Goal: Information Seeking & Learning: Learn about a topic

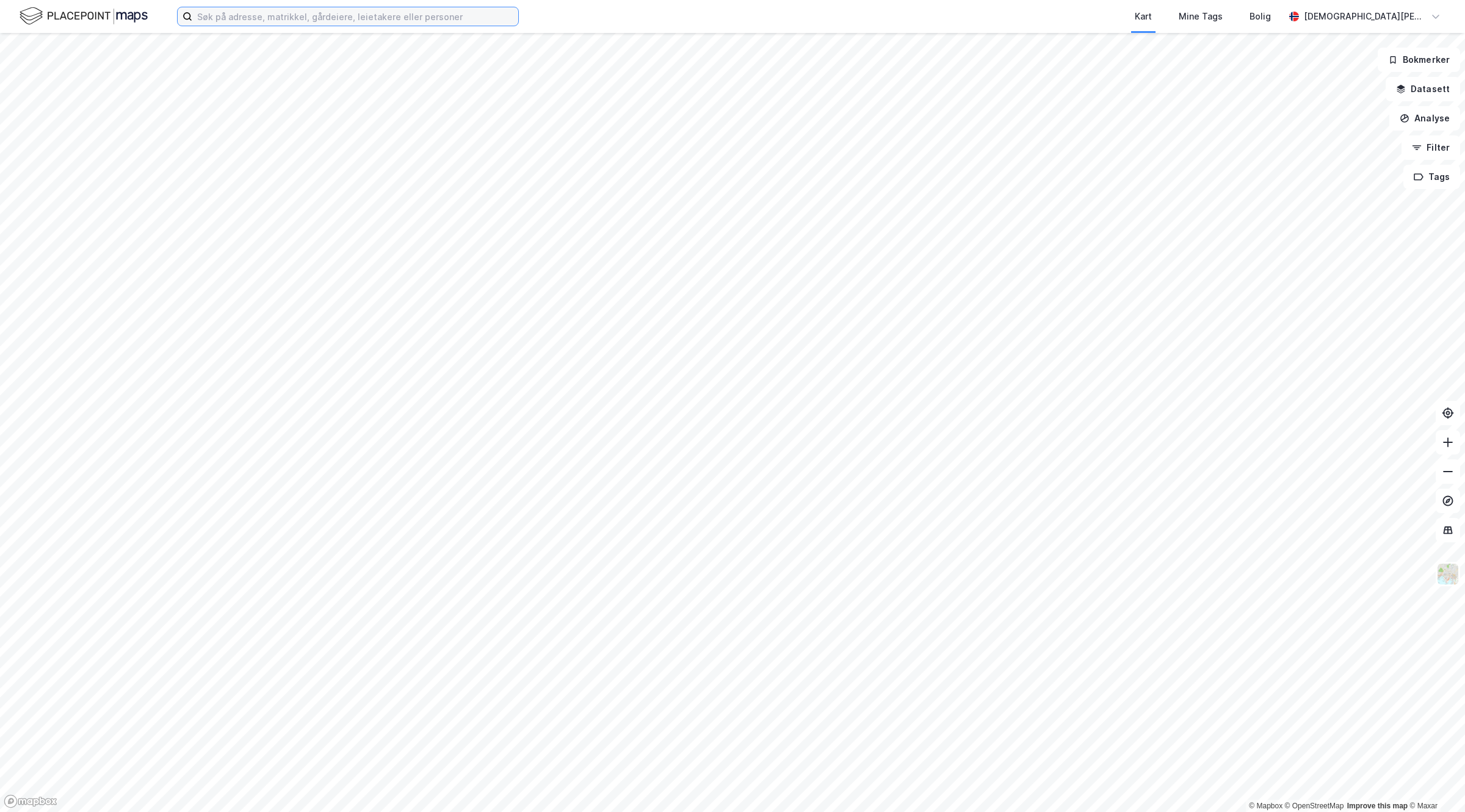
click at [290, 19] on input at bounding box center [354, 16] width 326 height 18
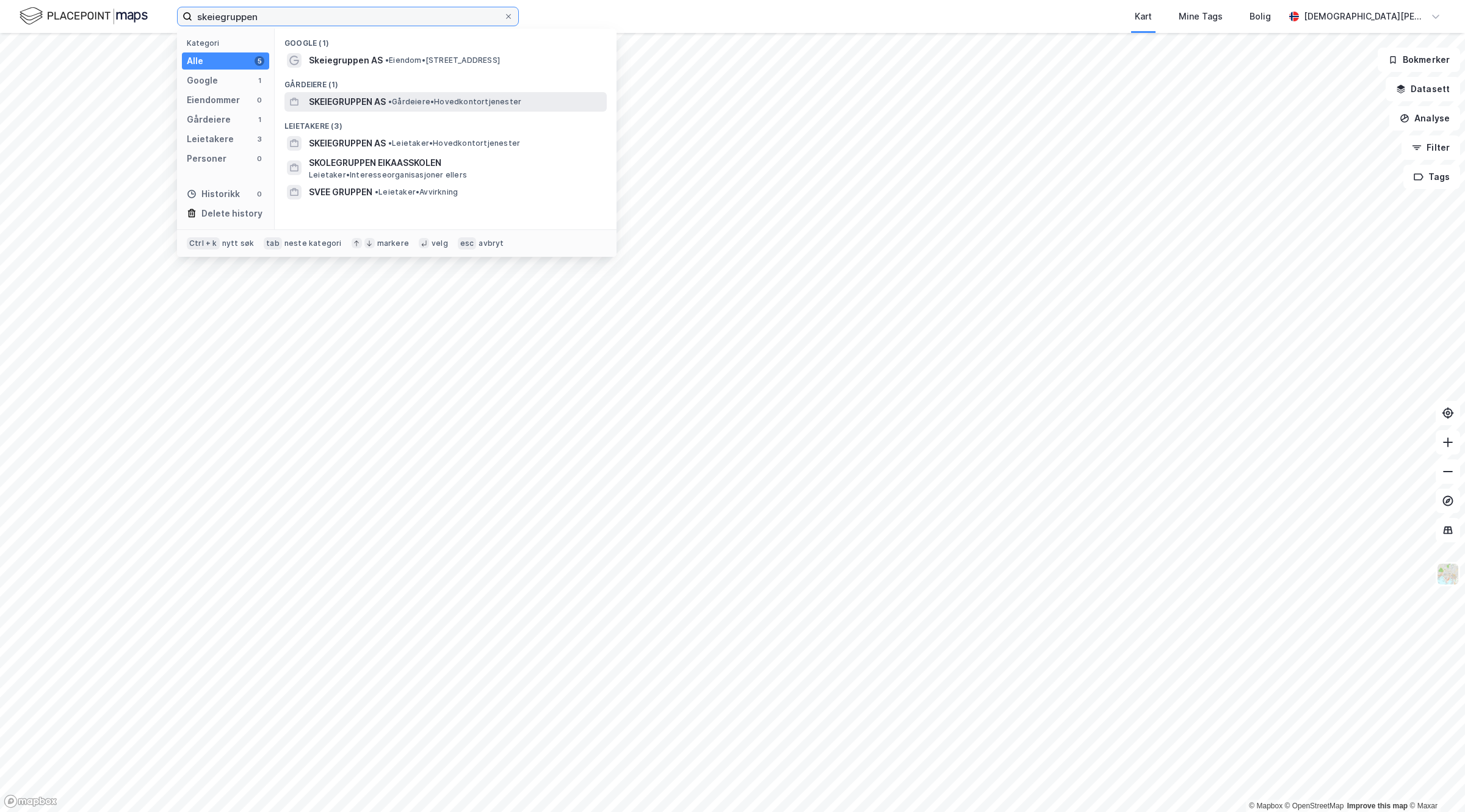
type input "skeiegruppen"
click at [331, 105] on span "SKEIEGRUPPEN AS" at bounding box center [347, 101] width 77 height 15
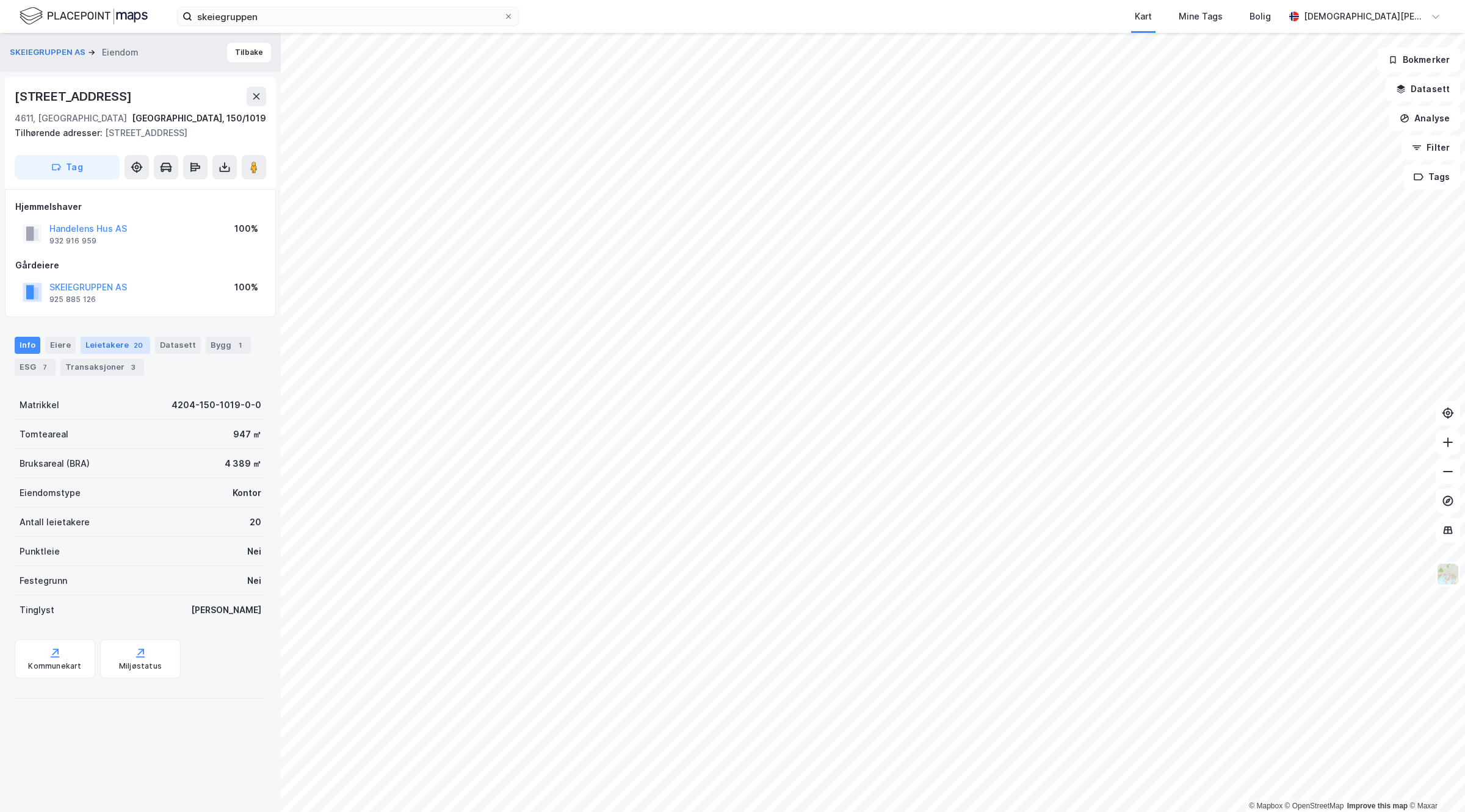
click at [113, 345] on div "Leietakere 20" at bounding box center [115, 346] width 69 height 17
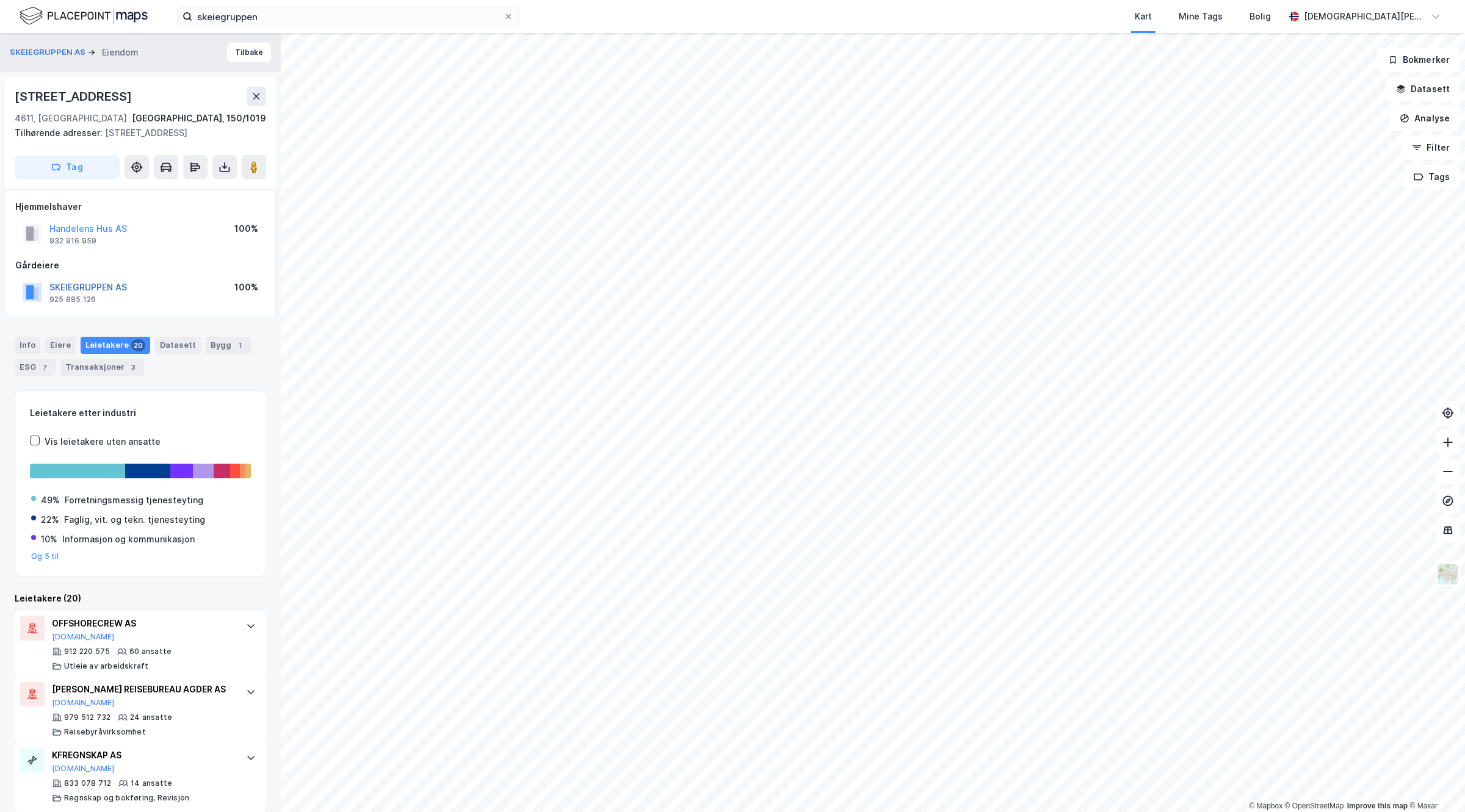
click at [0, 0] on button "SKEIEGRUPPEN AS" at bounding box center [0, 0] width 0 height 0
